Goal: Find specific page/section: Find specific page/section

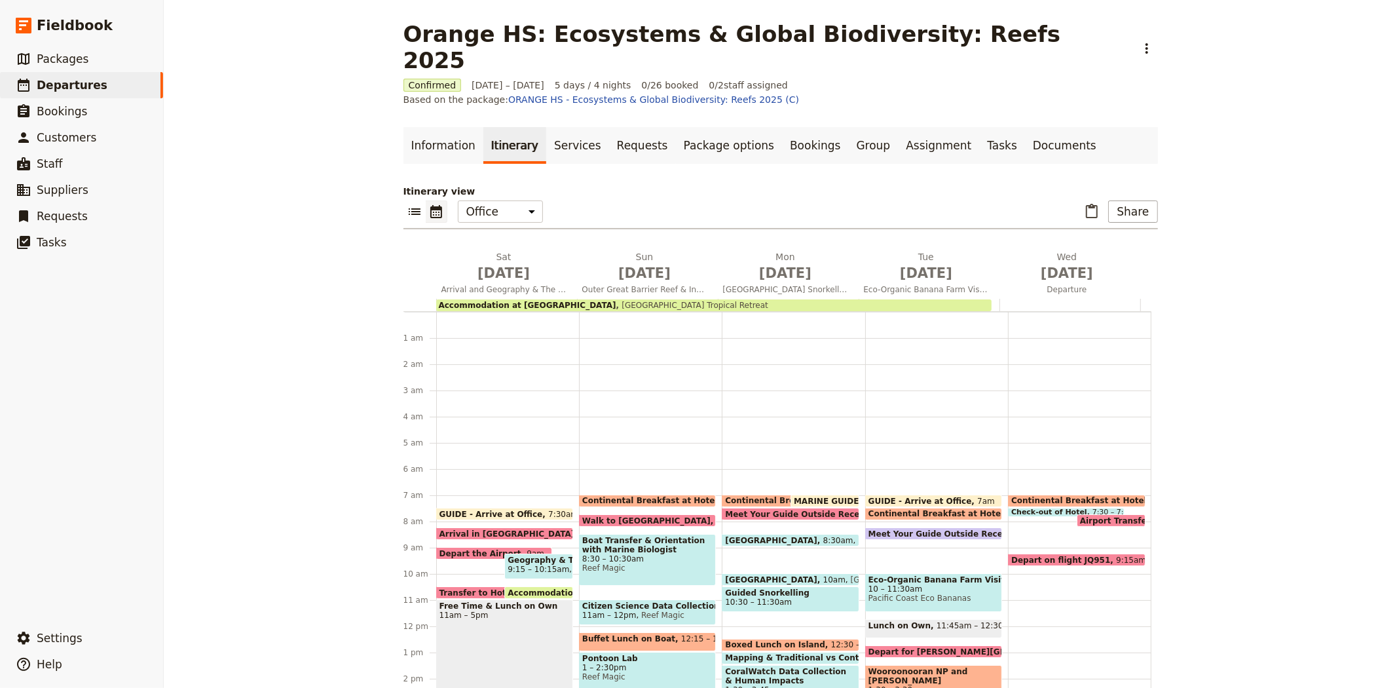
scroll to position [170, 0]
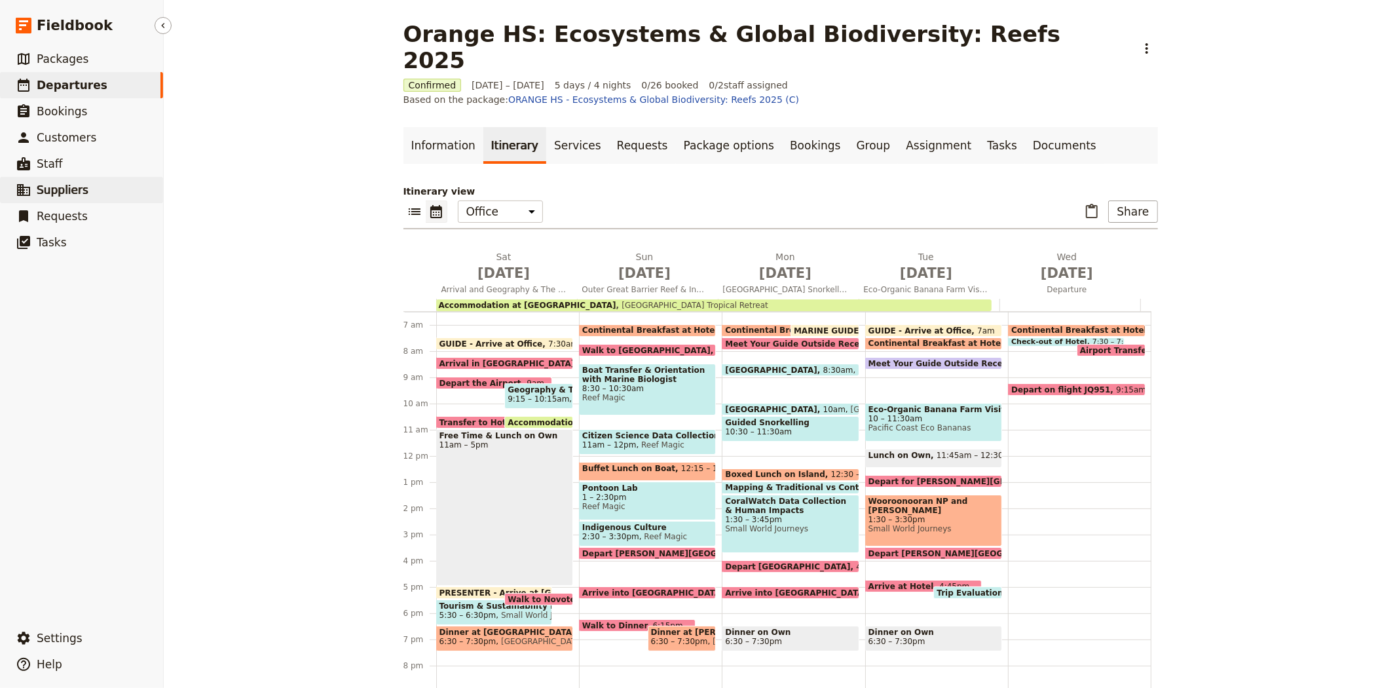
click at [68, 189] on span "Suppliers" at bounding box center [63, 189] width 52 height 13
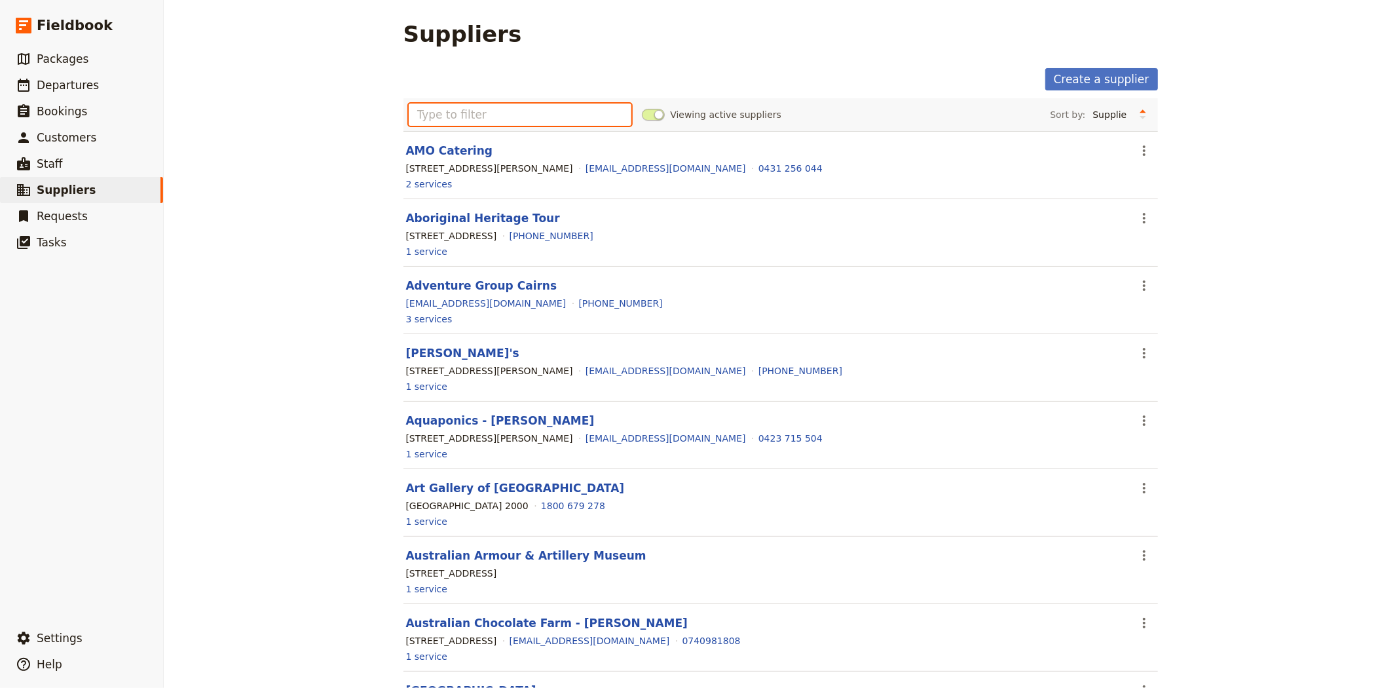
click at [463, 117] on input "text" at bounding box center [520, 114] width 223 height 22
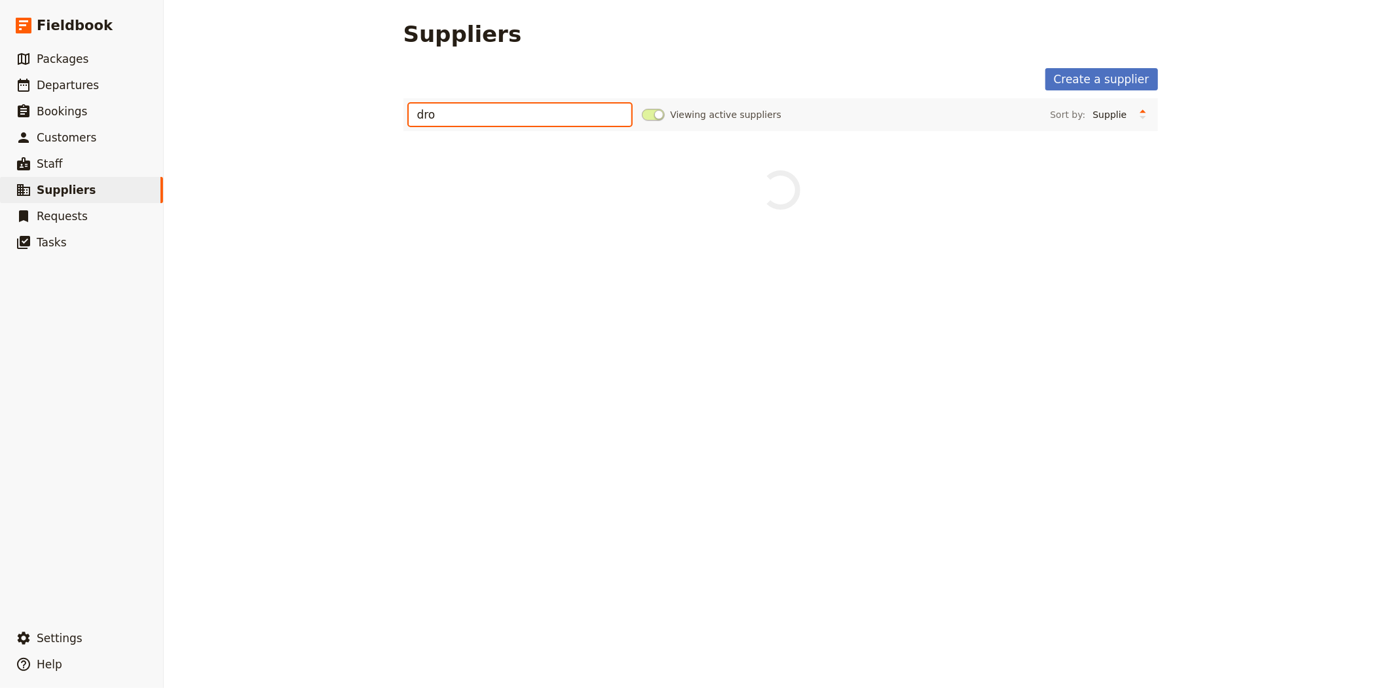
type input "dro"
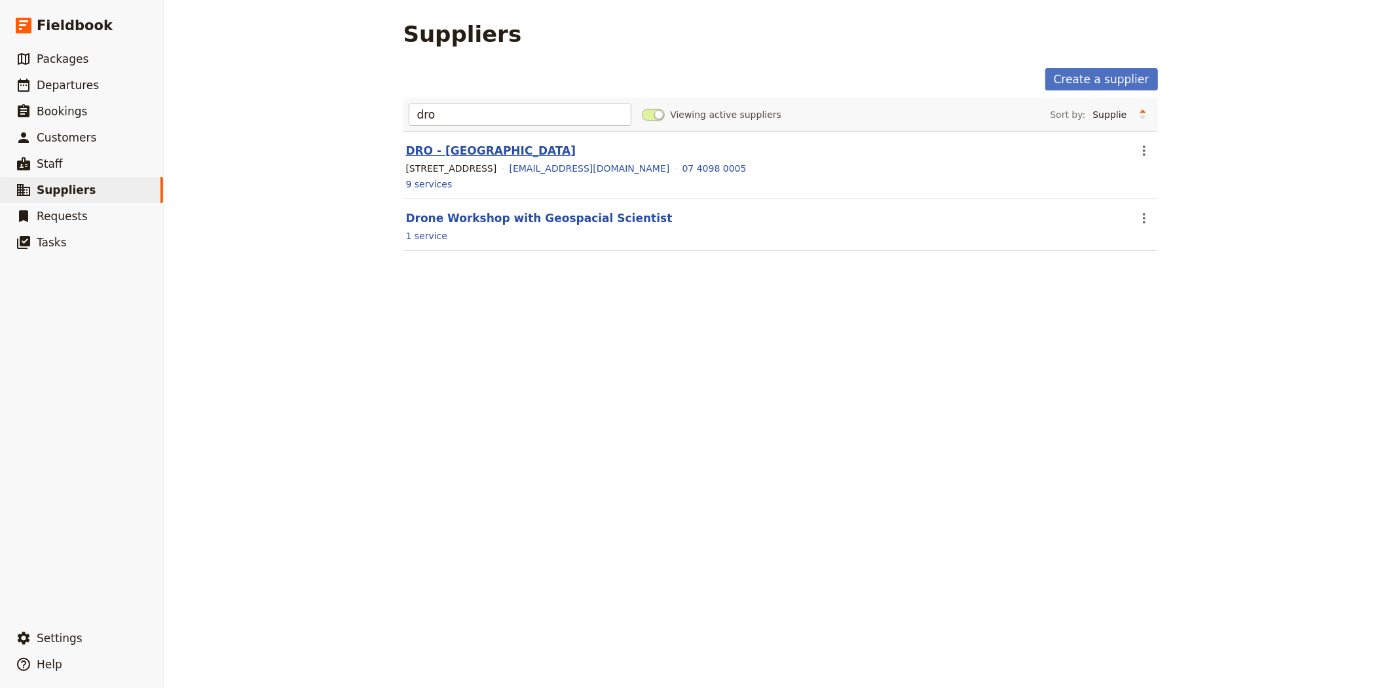
click at [479, 152] on link "DRO - [GEOGRAPHIC_DATA]" at bounding box center [491, 150] width 170 height 13
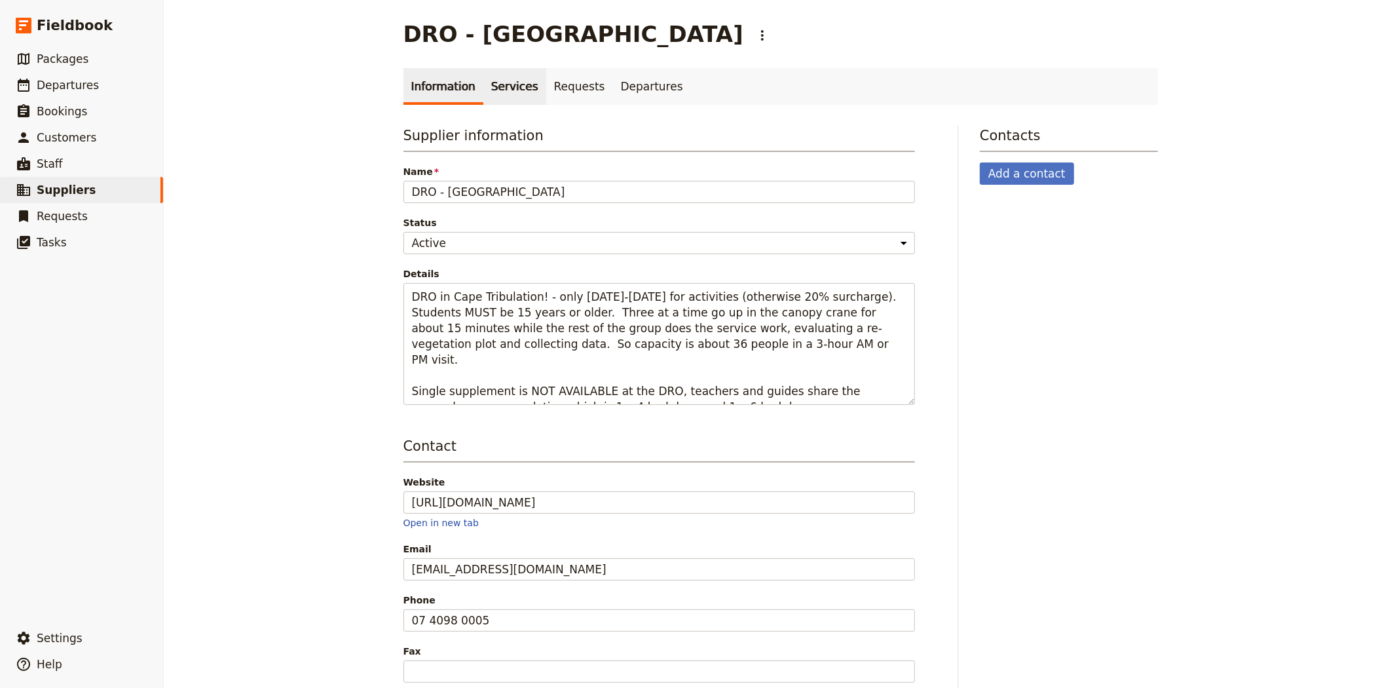
click at [487, 96] on link "Services" at bounding box center [514, 86] width 63 height 37
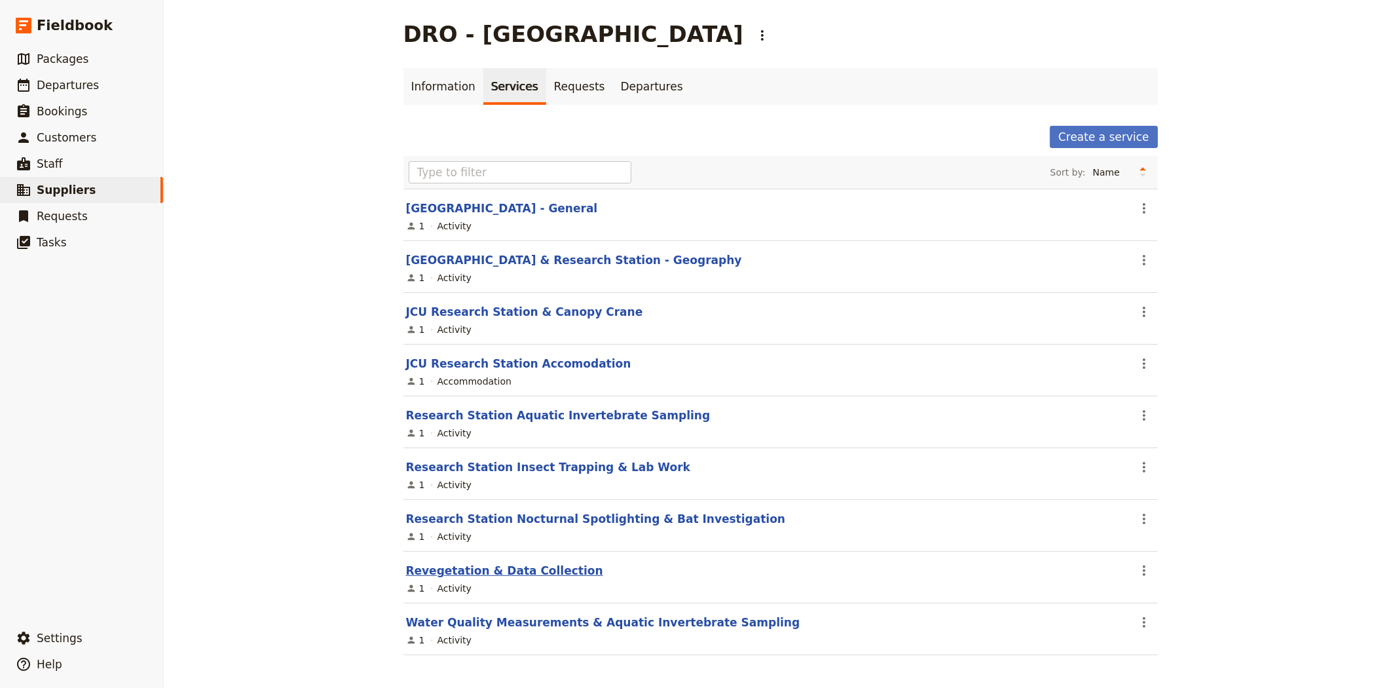
click at [535, 577] on link "Revegetation & Data Collection" at bounding box center [504, 570] width 197 height 13
